Goal: Information Seeking & Learning: Learn about a topic

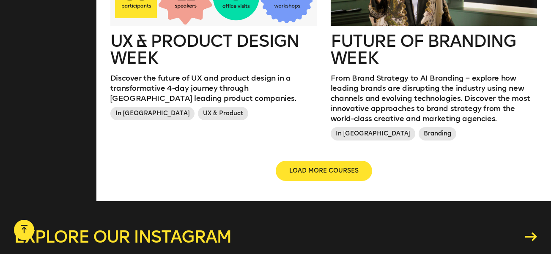
scroll to position [1046, 0]
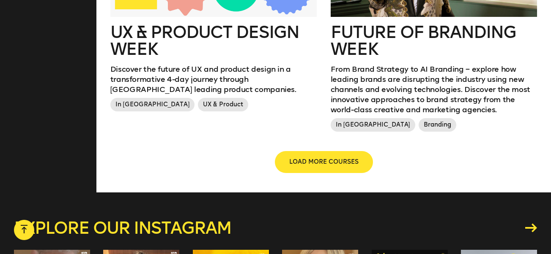
click at [319, 166] on span "LOAD MORE COURSES" at bounding box center [323, 162] width 69 height 8
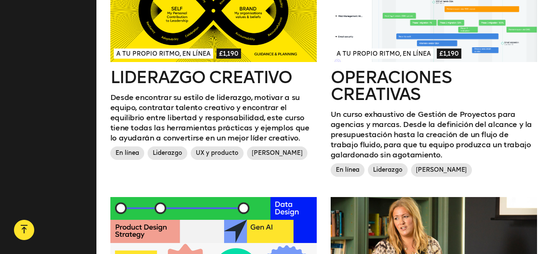
scroll to position [730, 0]
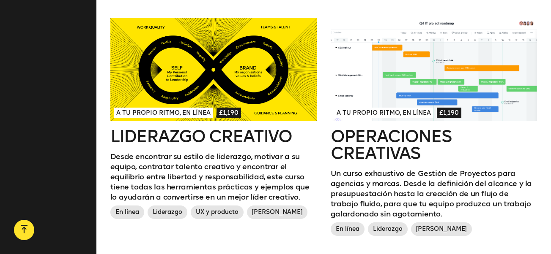
click at [385, 98] on div at bounding box center [433, 69] width 207 height 103
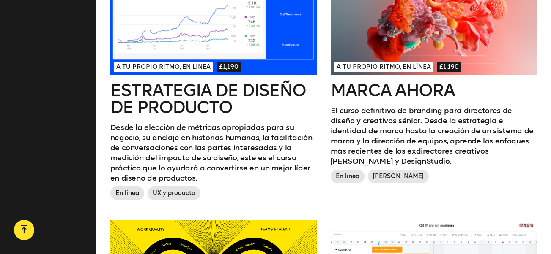
scroll to position [528, 0]
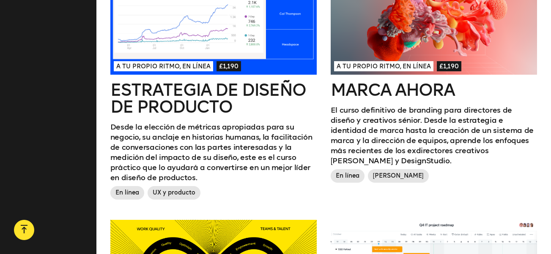
click at [424, 129] on font "El curso definitivo de branding para directores de diseño y creativos sénior. D…" at bounding box center [431, 136] width 203 height 60
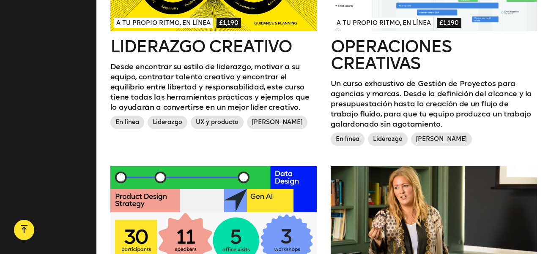
scroll to position [818, 0]
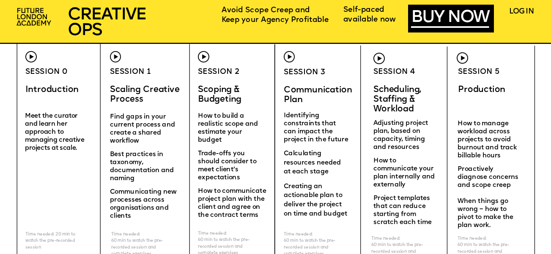
scroll to position [2225, 0]
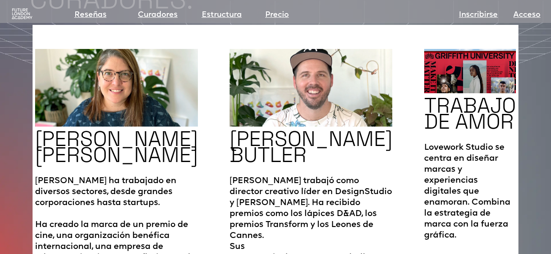
scroll to position [1401, 0]
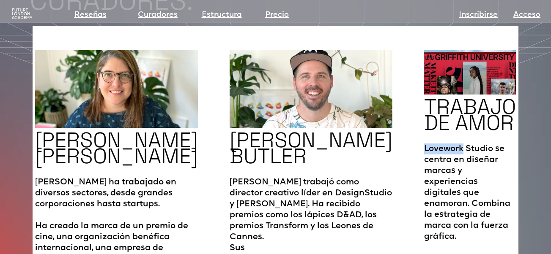
drag, startPoint x: 373, startPoint y: 155, endPoint x: 411, endPoint y: 158, distance: 38.1
click at [424, 158] on font "Lovework Studio se centra en diseñar marcas y experiencias digitales que enamor…" at bounding box center [467, 193] width 86 height 96
copy font "Lovework"
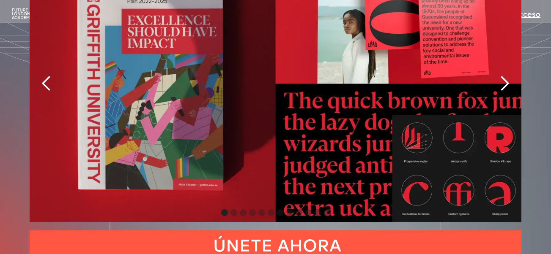
scroll to position [1904, 0]
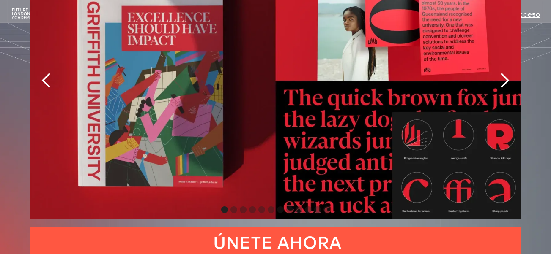
click at [507, 89] on div "siguiente diapositiva" at bounding box center [504, 80] width 17 height 17
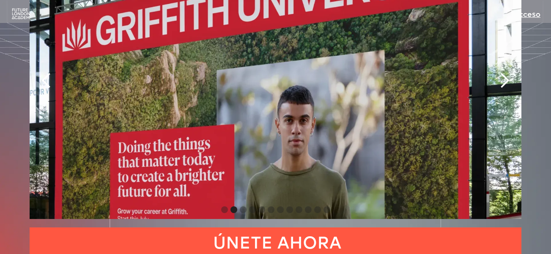
click at [507, 89] on div "siguiente diapositiva" at bounding box center [504, 80] width 17 height 17
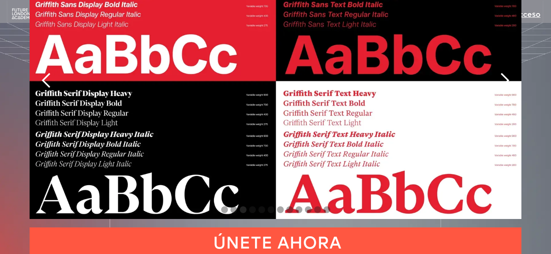
click at [507, 89] on div "siguiente diapositiva" at bounding box center [504, 80] width 17 height 17
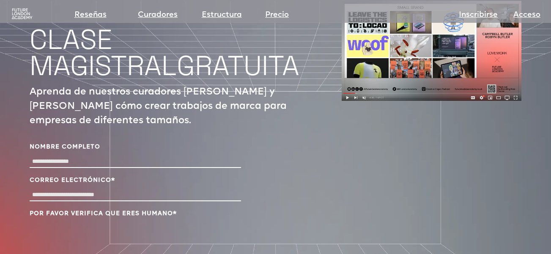
scroll to position [2922, 0]
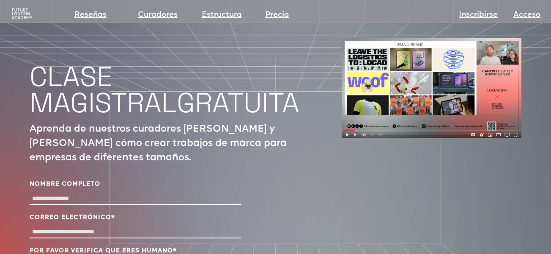
click at [341, 138] on img at bounding box center [431, 88] width 180 height 100
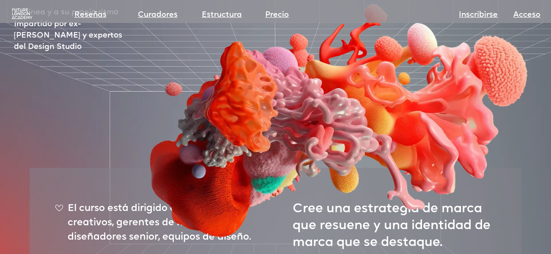
scroll to position [0, 0]
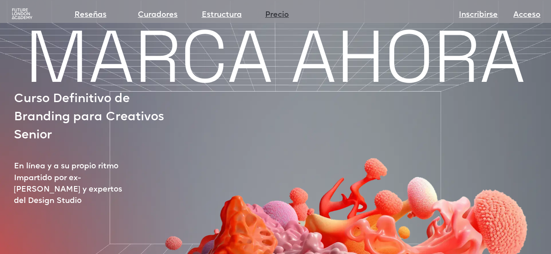
click at [274, 15] on font "Precio" at bounding box center [277, 15] width 24 height 8
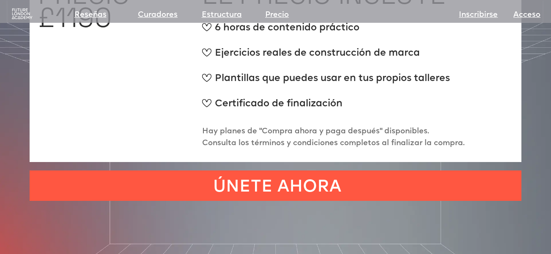
scroll to position [3389, 0]
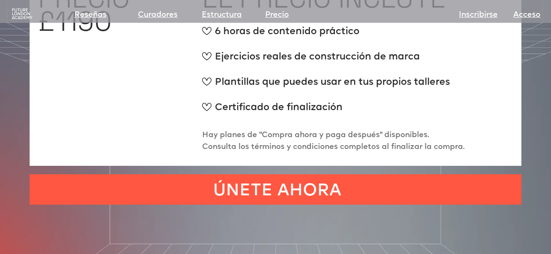
click at [107, 39] on font "£1190" at bounding box center [75, 21] width 74 height 35
drag, startPoint x: 107, startPoint y: 63, endPoint x: 47, endPoint y: 61, distance: 59.6
click at [47, 39] on font "£1190" at bounding box center [75, 21] width 74 height 35
click at [20, 15] on img at bounding box center [22, 14] width 23 height 12
